Goal: Check status

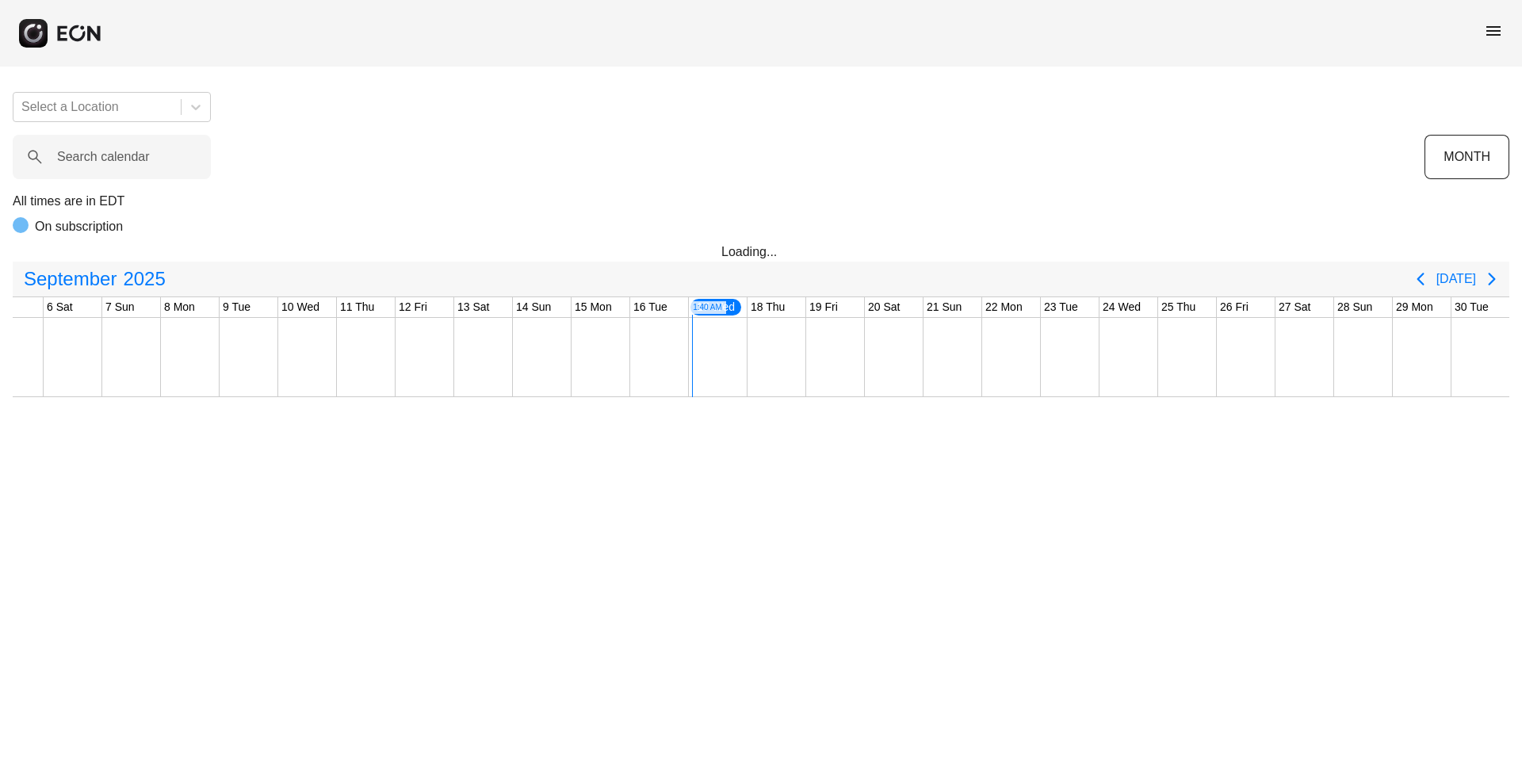
click at [1489, 40] on div "menu" at bounding box center [1492, 33] width 19 height 25
click at [1489, 33] on span "menu" at bounding box center [1492, 31] width 19 height 19
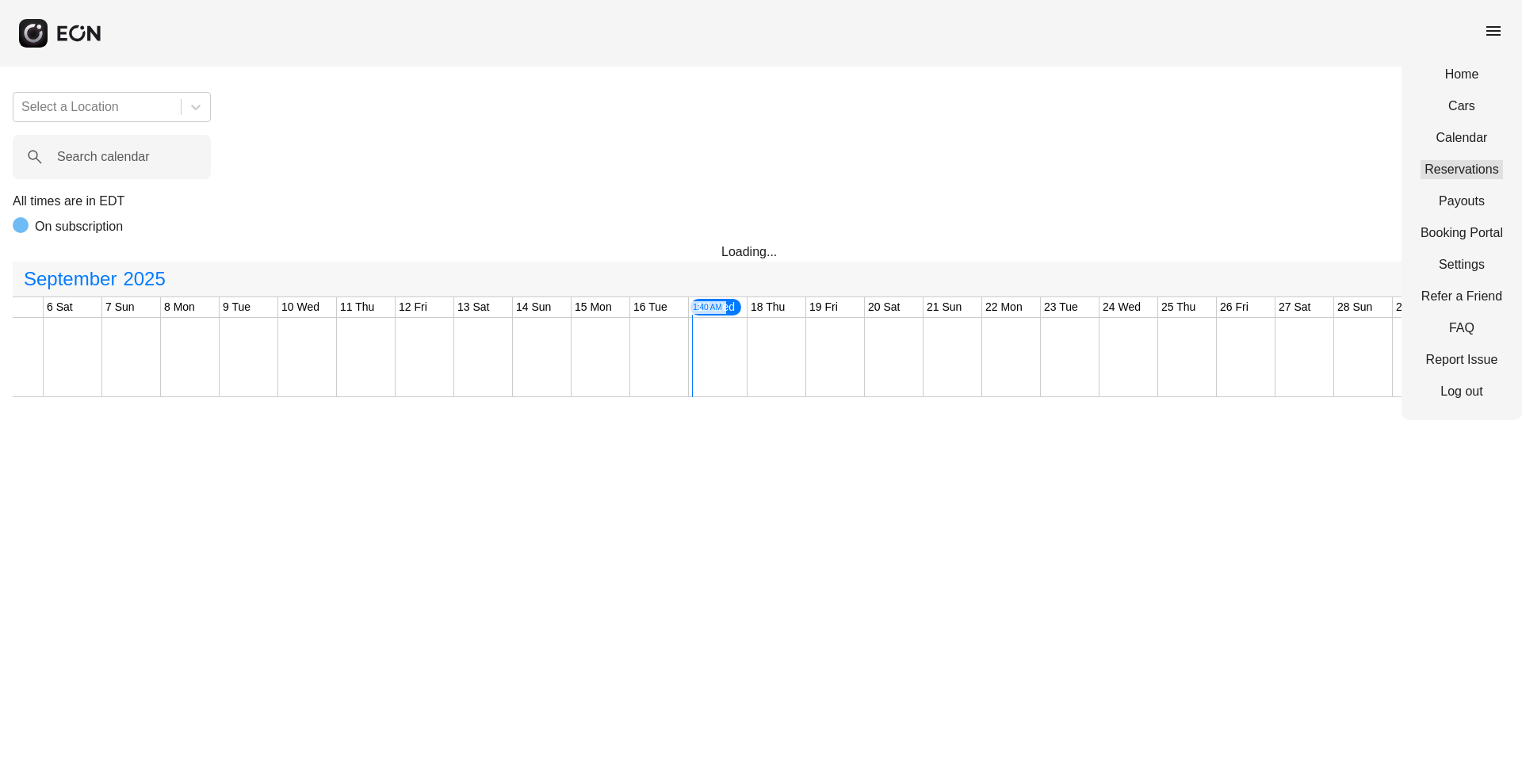
click at [1446, 168] on link "Reservations" at bounding box center [1462, 169] width 83 height 19
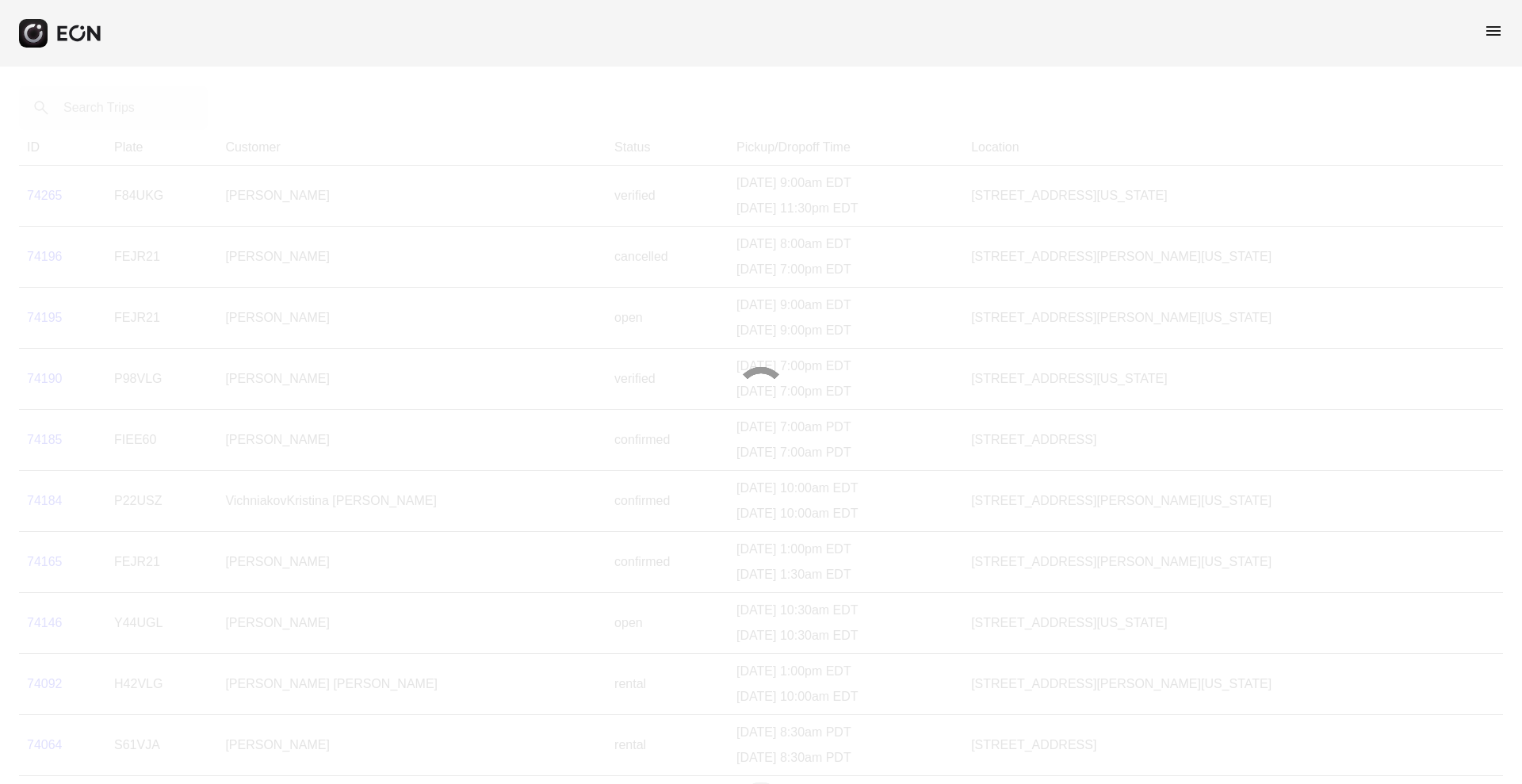
click at [111, 111] on div at bounding box center [761, 392] width 1522 height 784
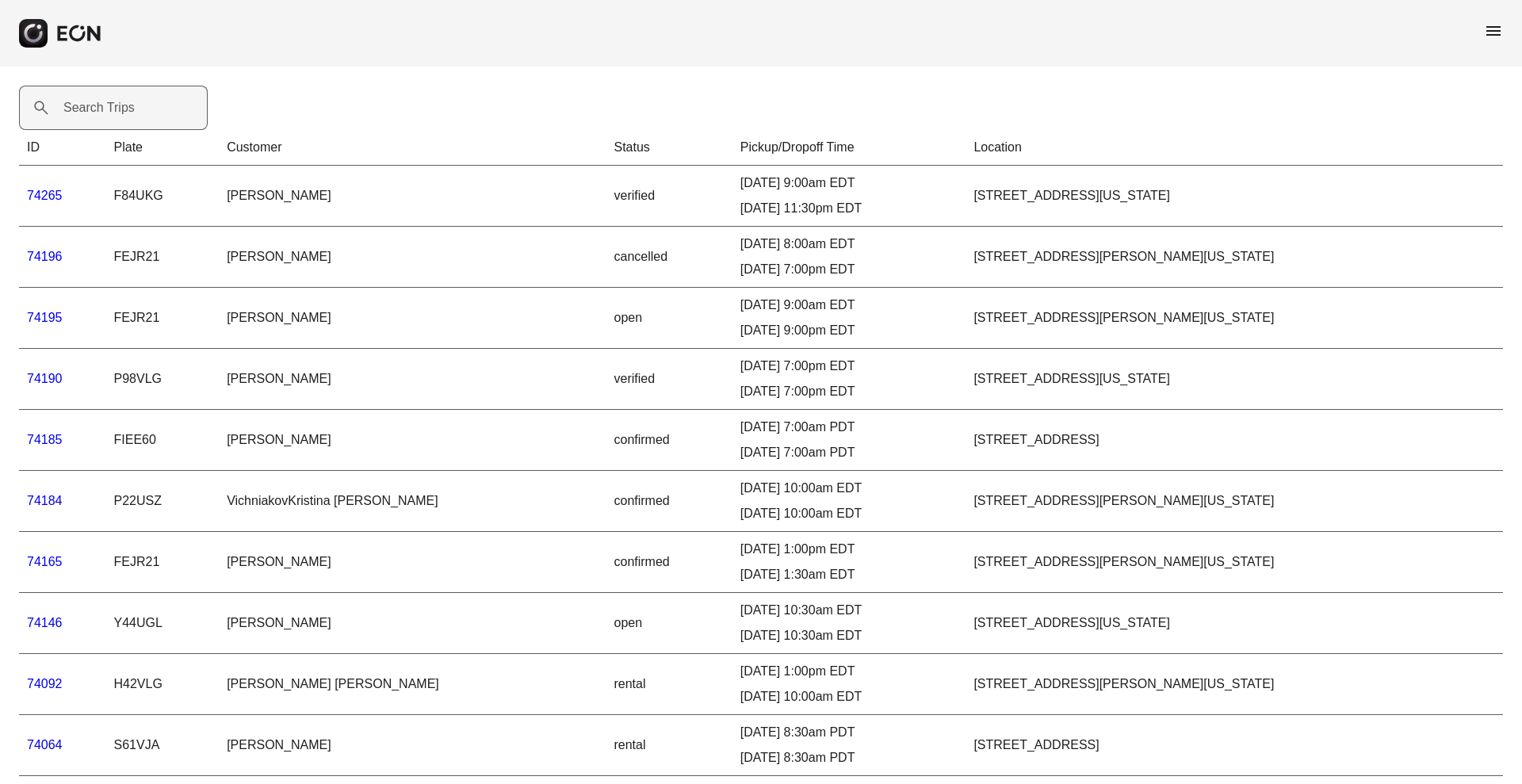
click at [115, 105] on label "Search Trips" at bounding box center [99, 107] width 71 height 19
click at [115, 105] on Trips "Search Trips" at bounding box center [112, 107] width 188 height 44
paste Trips "*****"
type Trips "*****"
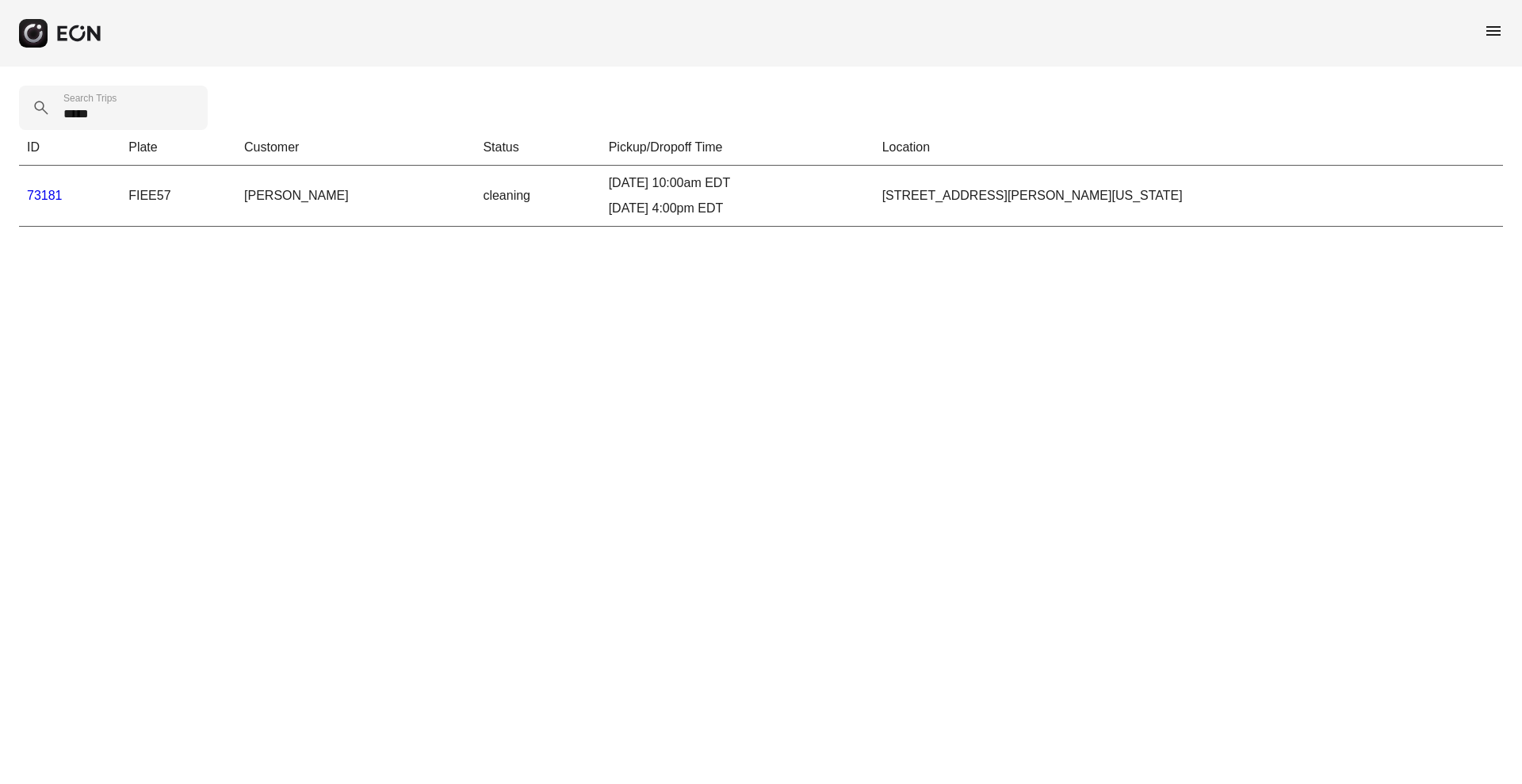
click at [49, 195] on link "73181" at bounding box center [44, 195] width 35 height 14
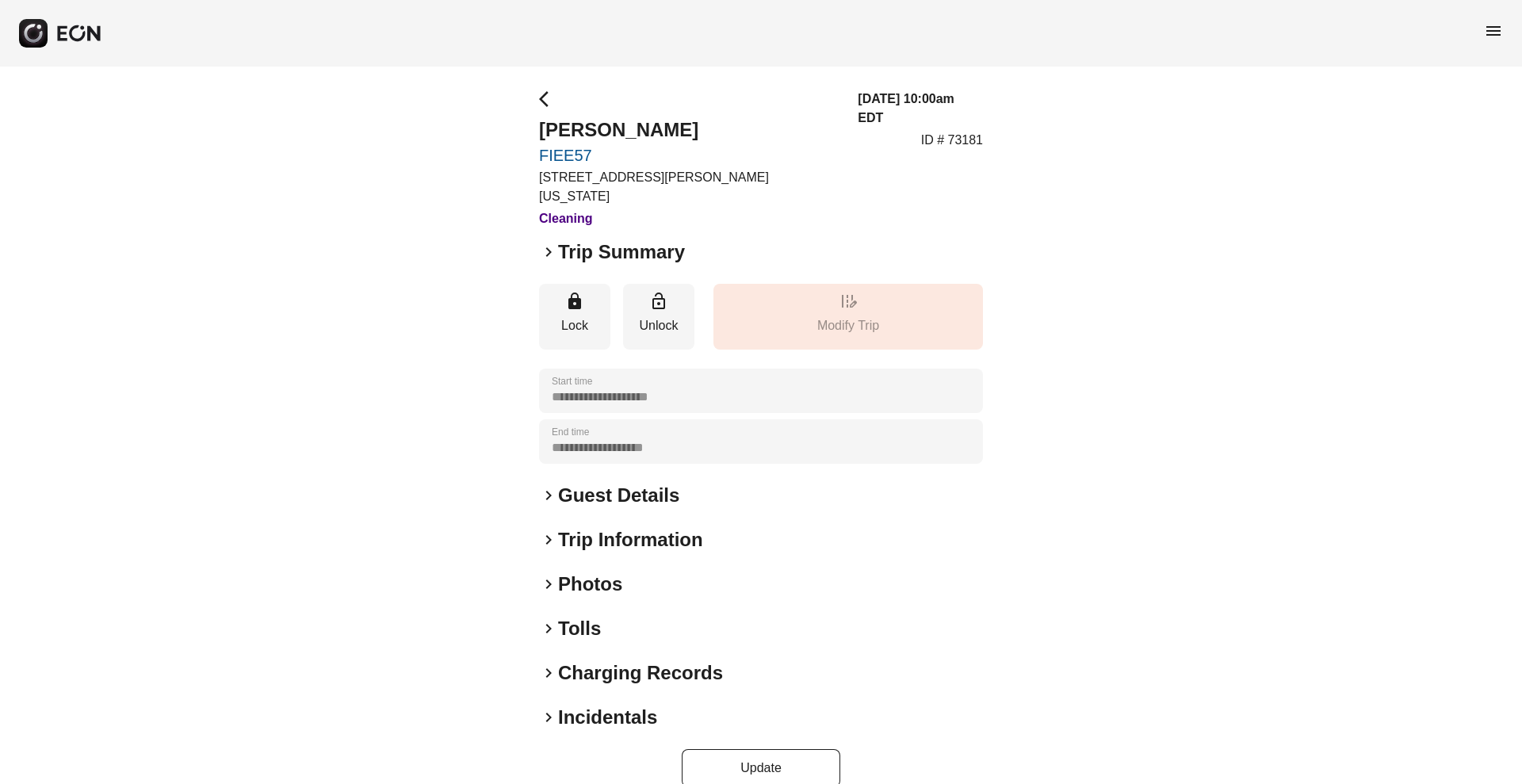
scroll to position [7, 0]
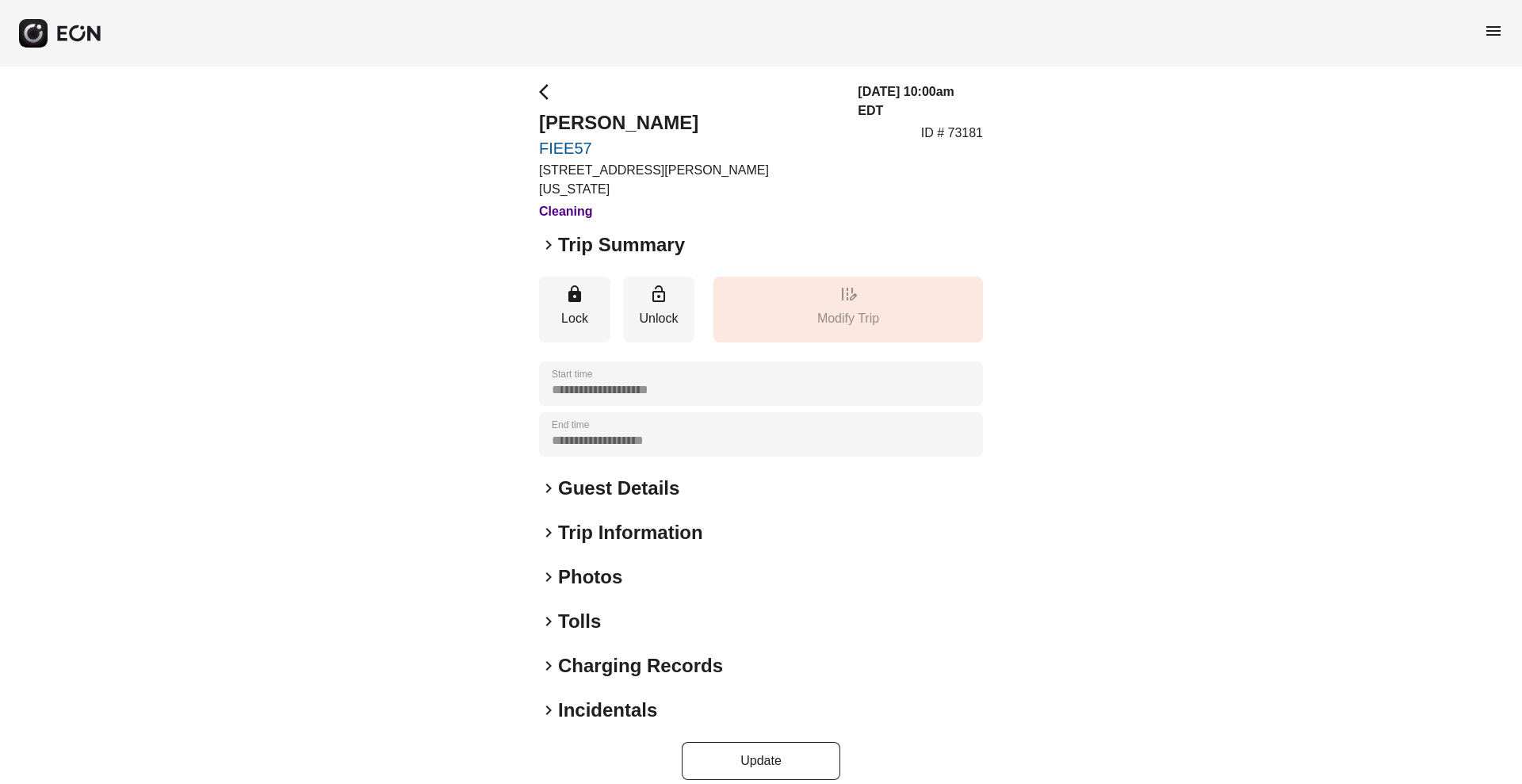
click at [565, 609] on h2 "Tolls" at bounding box center [578, 621] width 42 height 26
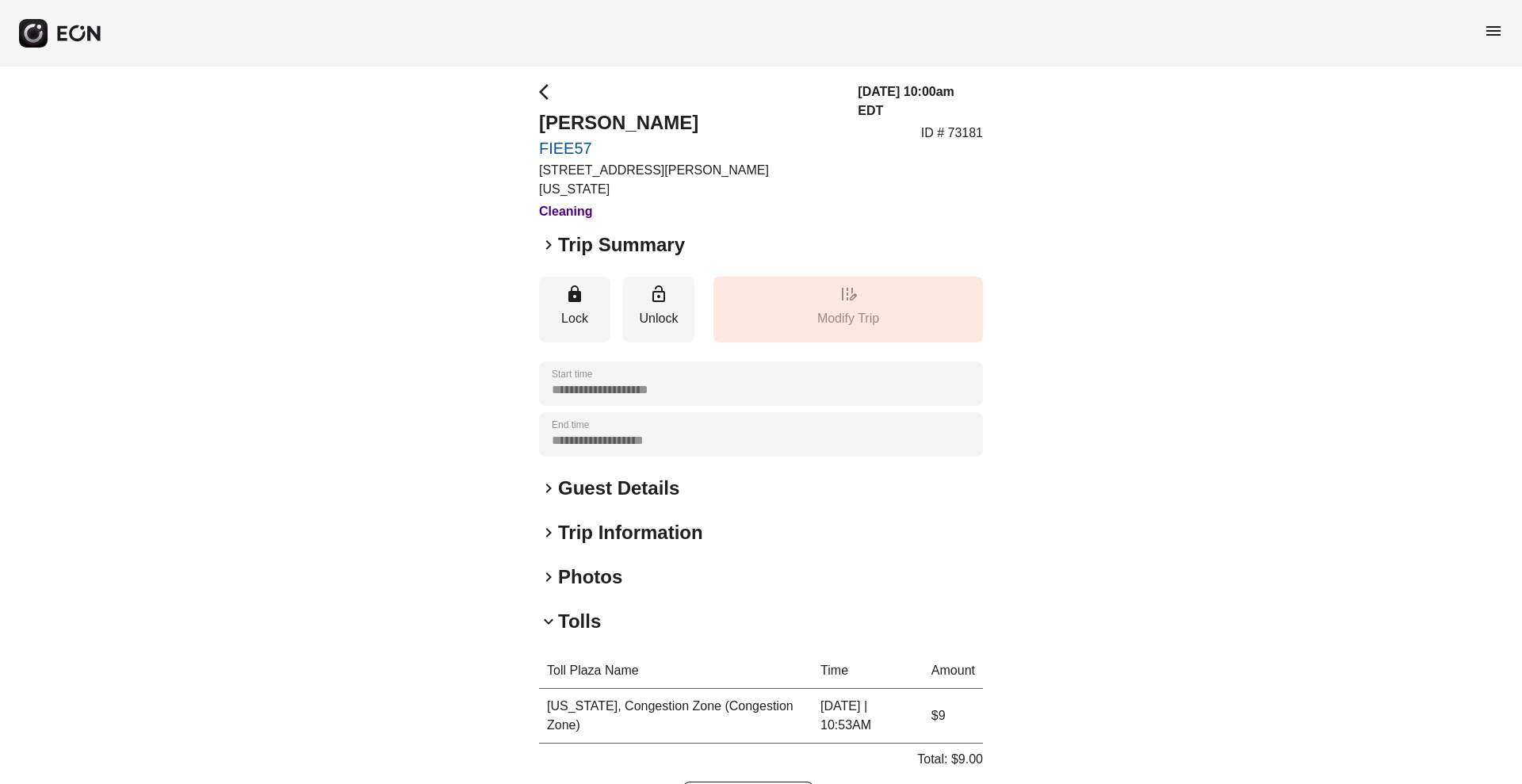
scroll to position [218, 0]
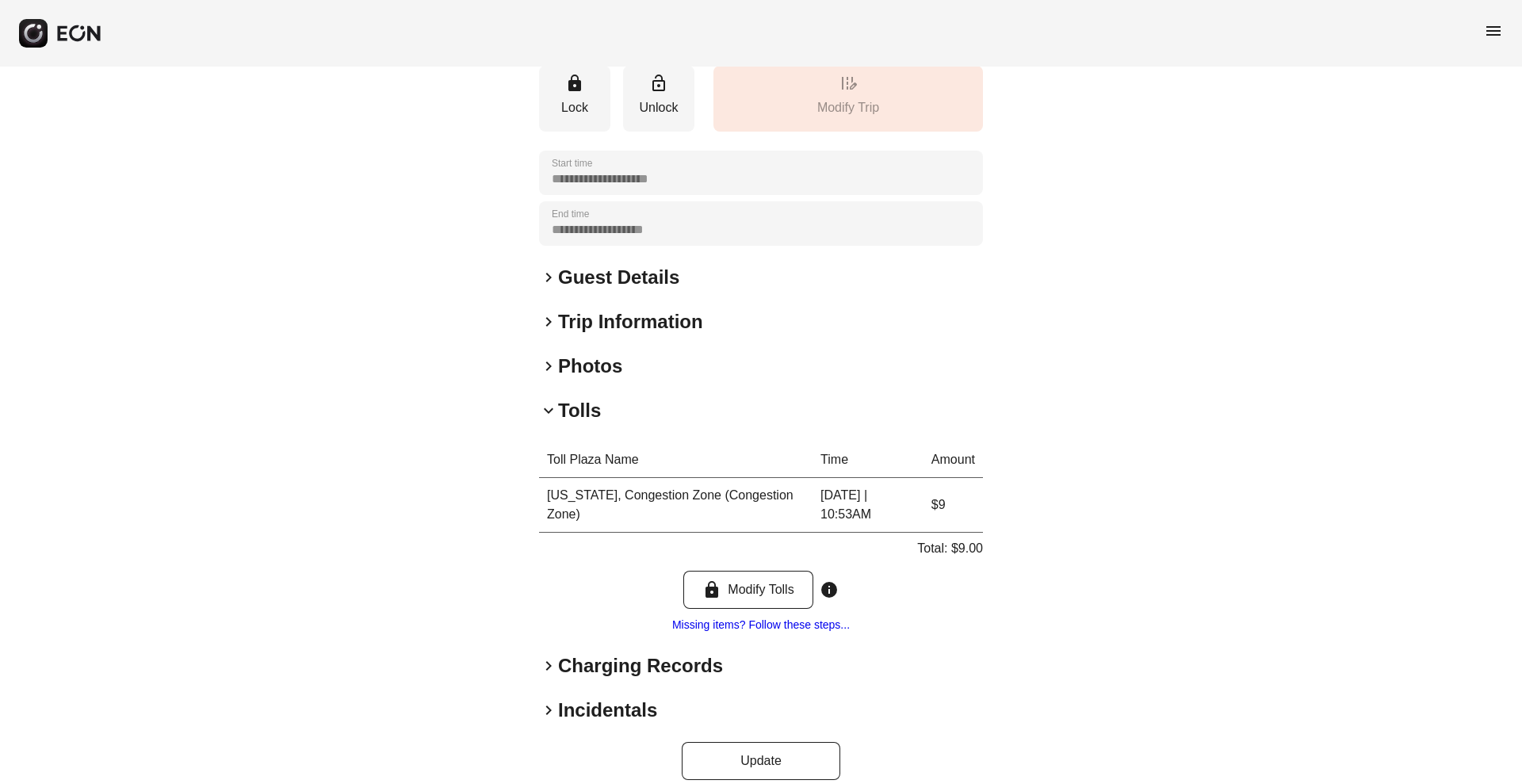
click at [569, 653] on h2 "Charging Records" at bounding box center [639, 666] width 165 height 26
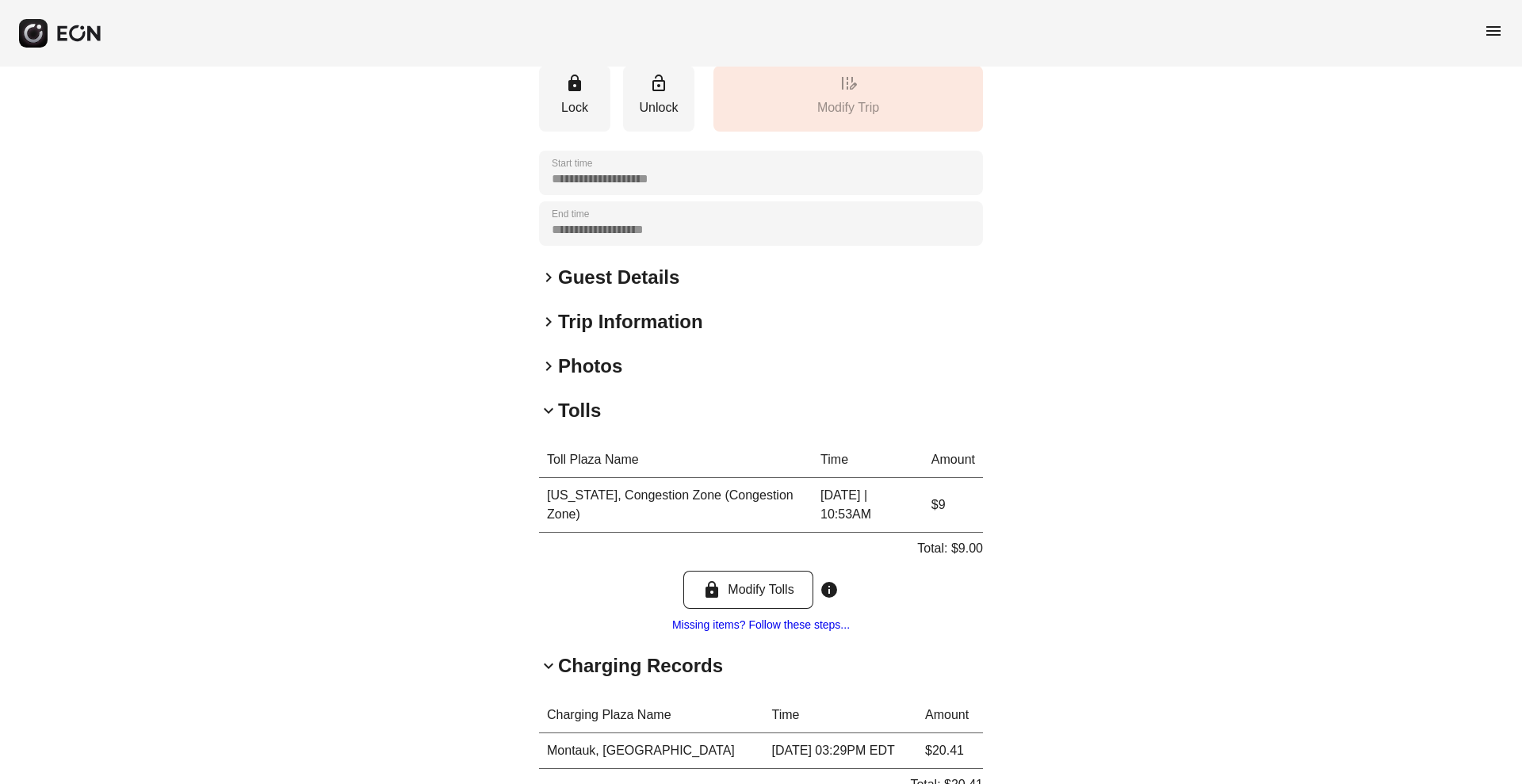
scroll to position [410, 0]
